Goal: Information Seeking & Learning: Learn about a topic

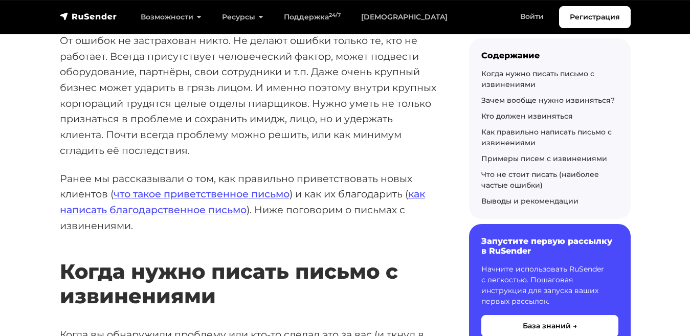
scroll to position [179, 0]
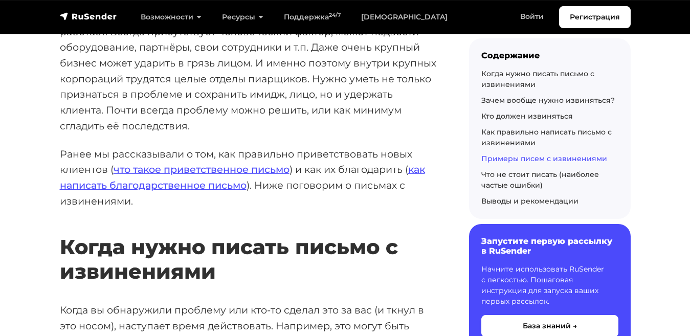
click at [503, 155] on link "Примеры писем с извинениями" at bounding box center [544, 158] width 126 height 9
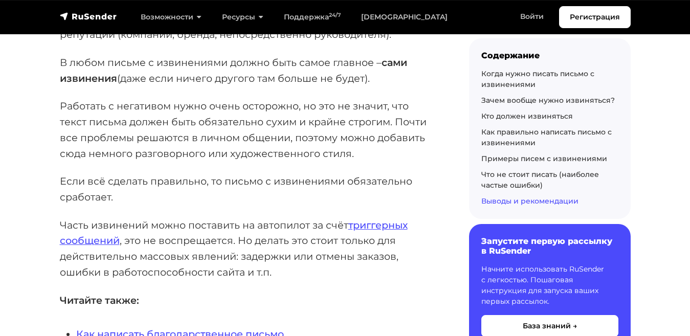
scroll to position [10748, 0]
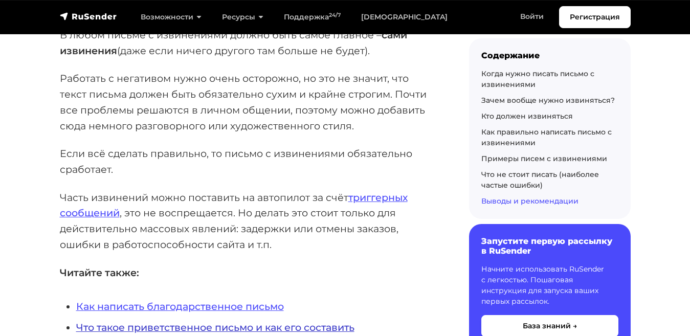
click at [156, 321] on link "Что такое приветственное письмо и как его составить" at bounding box center [215, 327] width 278 height 12
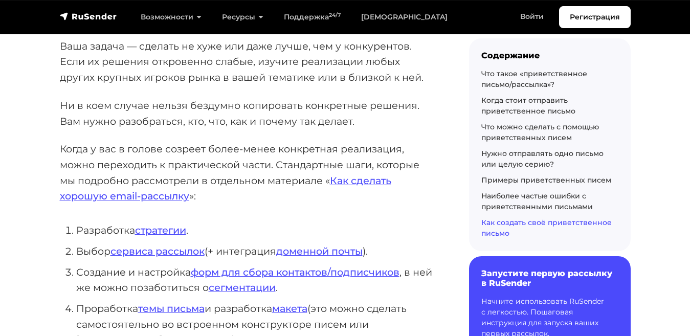
scroll to position [5032, 0]
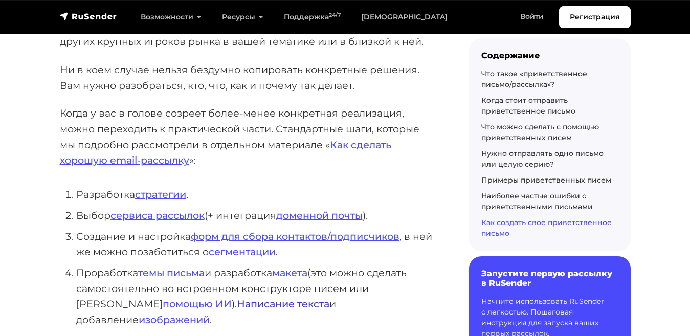
click at [237, 298] on link "Написание текста" at bounding box center [283, 304] width 93 height 12
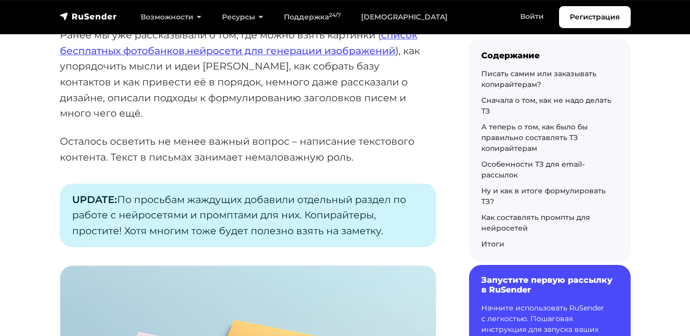
scroll to position [168, 0]
